Goal: Download file/media

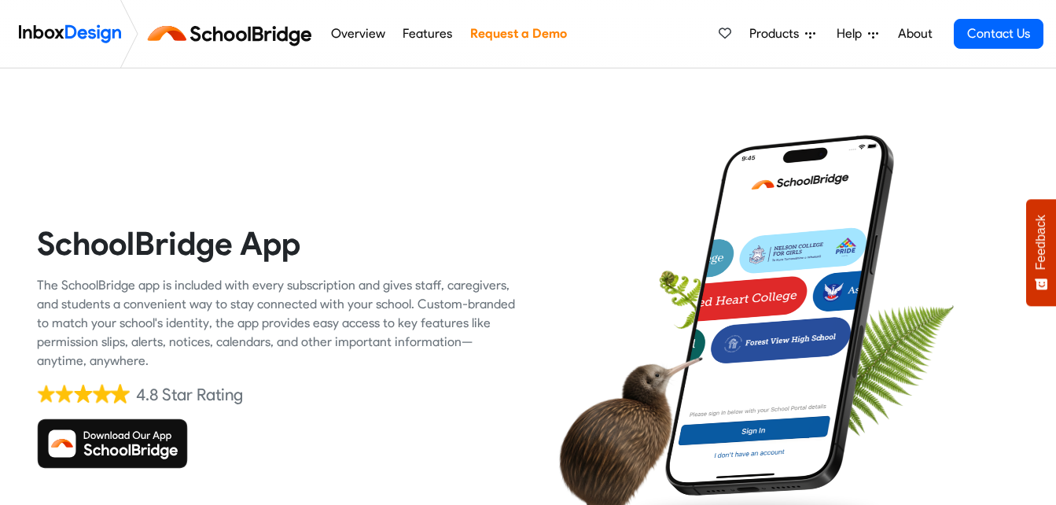
click at [153, 440] on img at bounding box center [112, 443] width 151 height 50
click at [131, 444] on img at bounding box center [112, 443] width 151 height 50
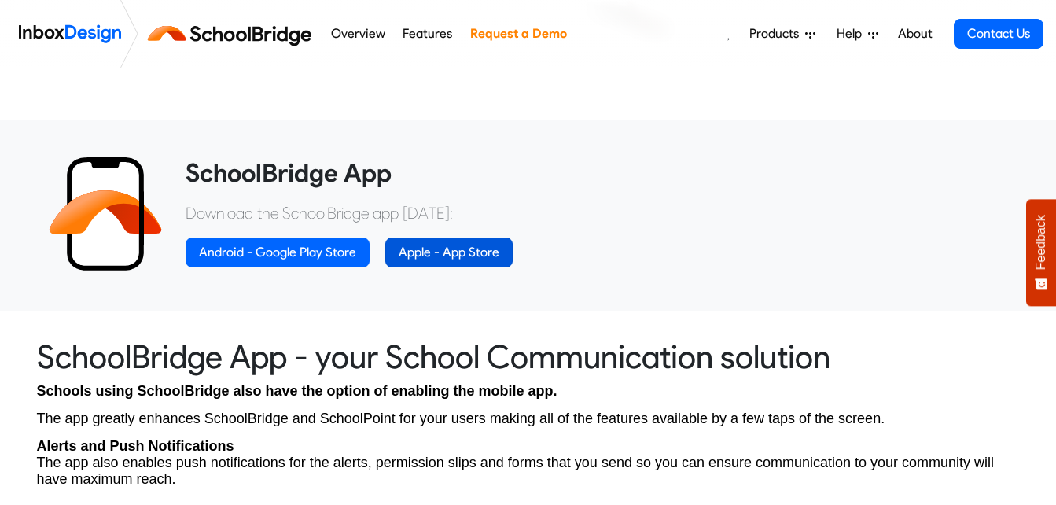
scroll to position [523, 0]
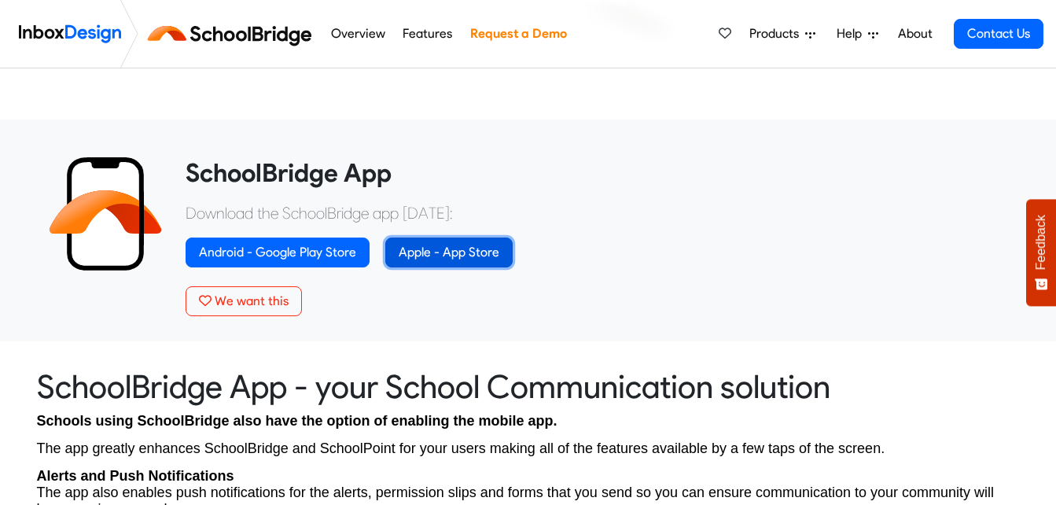
click at [478, 251] on link "Apple - App Store" at bounding box center [448, 252] width 127 height 30
